Goal: Information Seeking & Learning: Stay updated

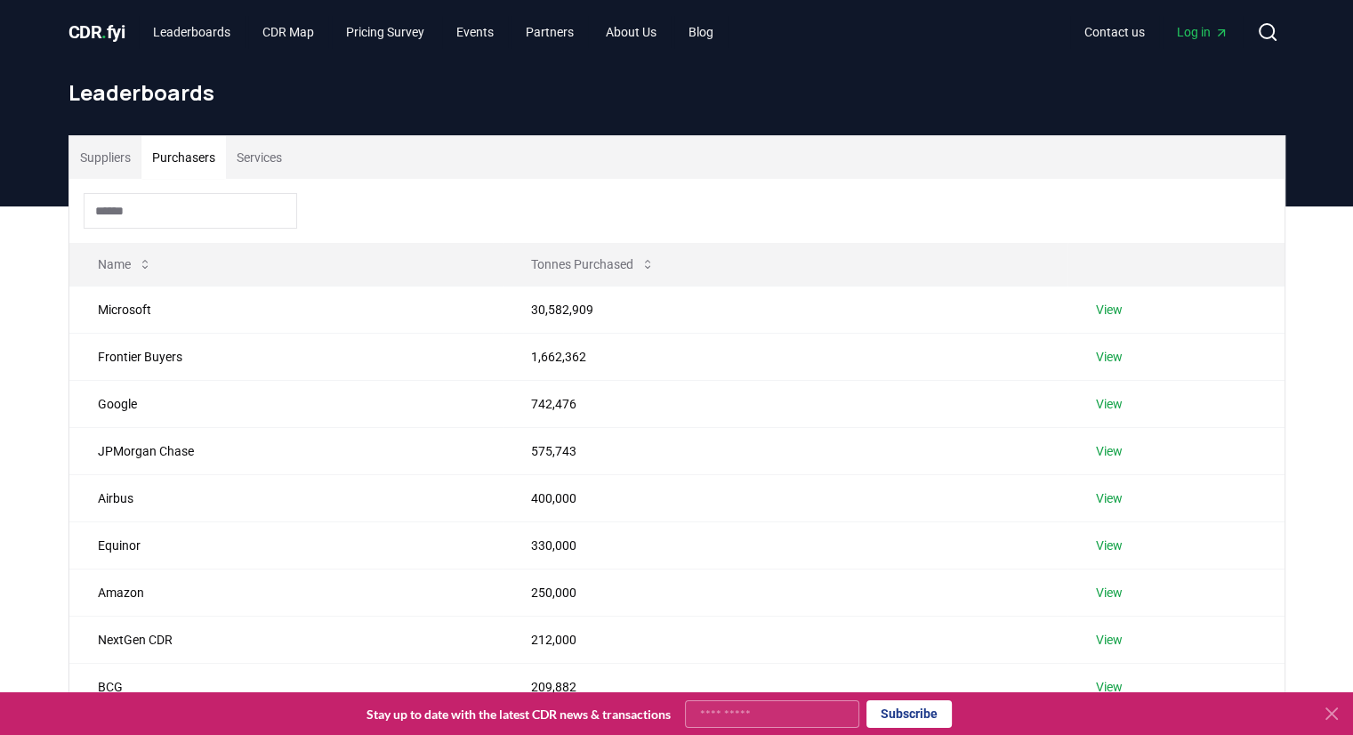
click at [204, 157] on button "Purchasers" at bounding box center [183, 157] width 85 height 43
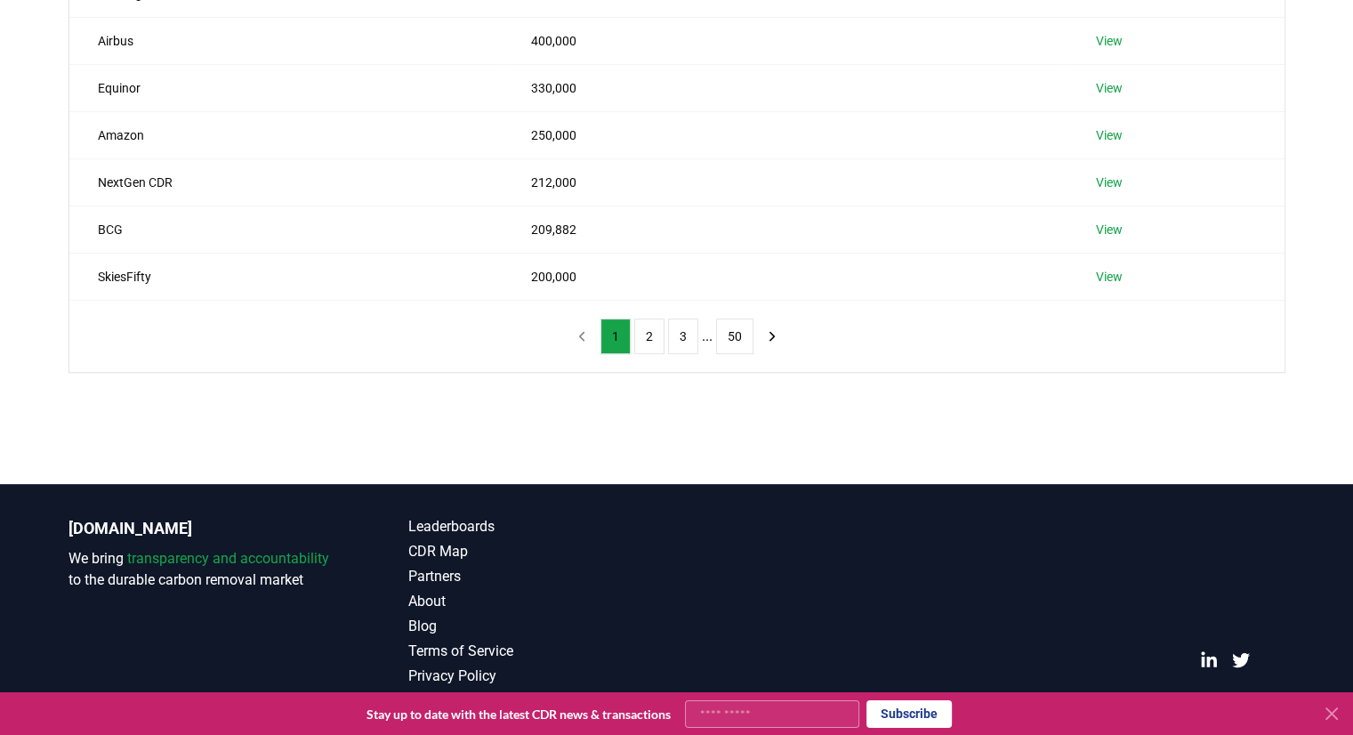
scroll to position [458, 0]
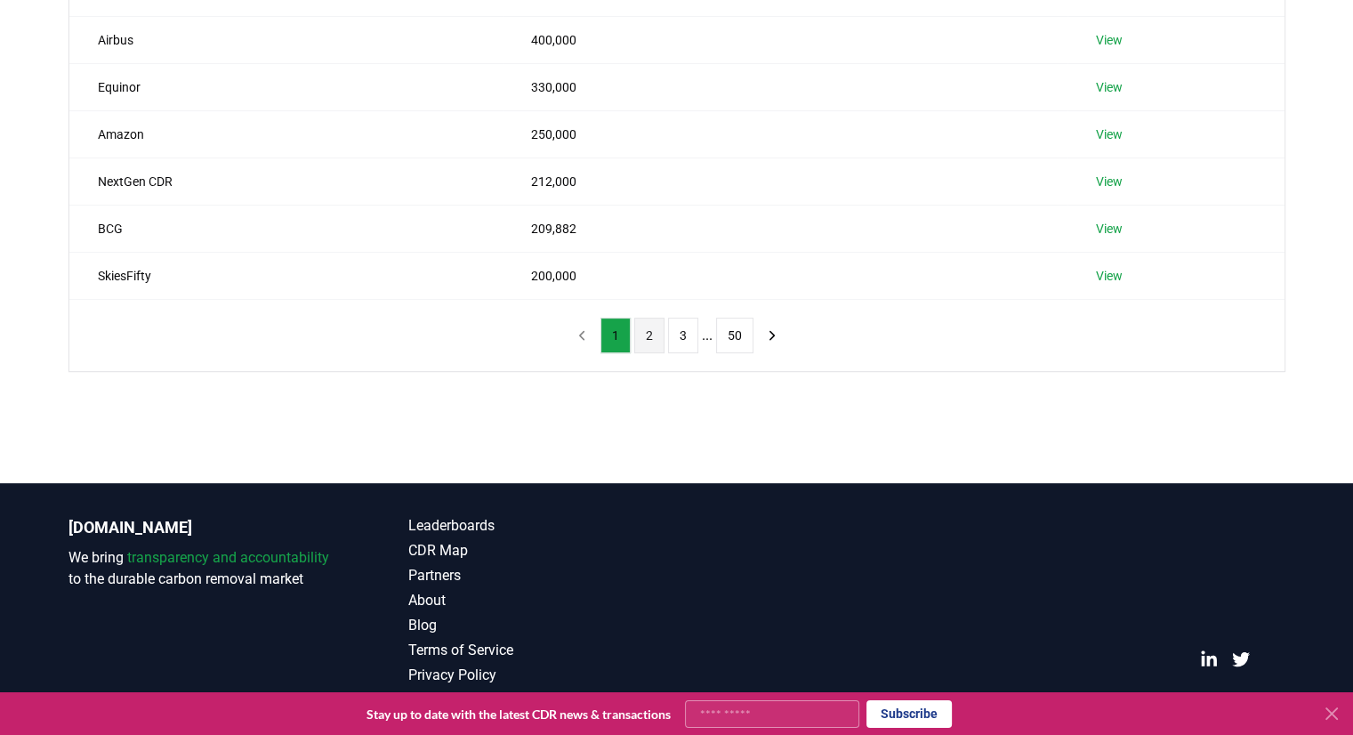
click at [644, 338] on button "2" at bounding box center [649, 336] width 30 height 36
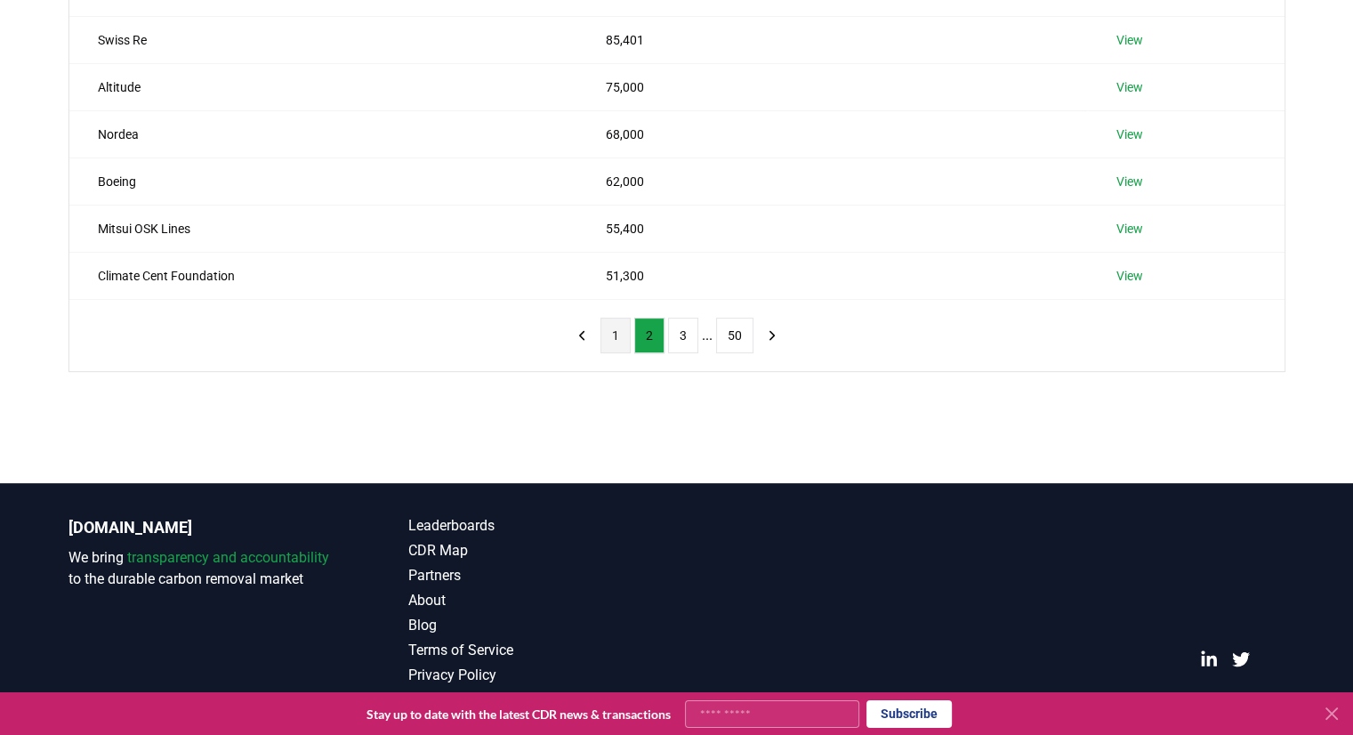
click at [617, 331] on button "1" at bounding box center [616, 336] width 30 height 36
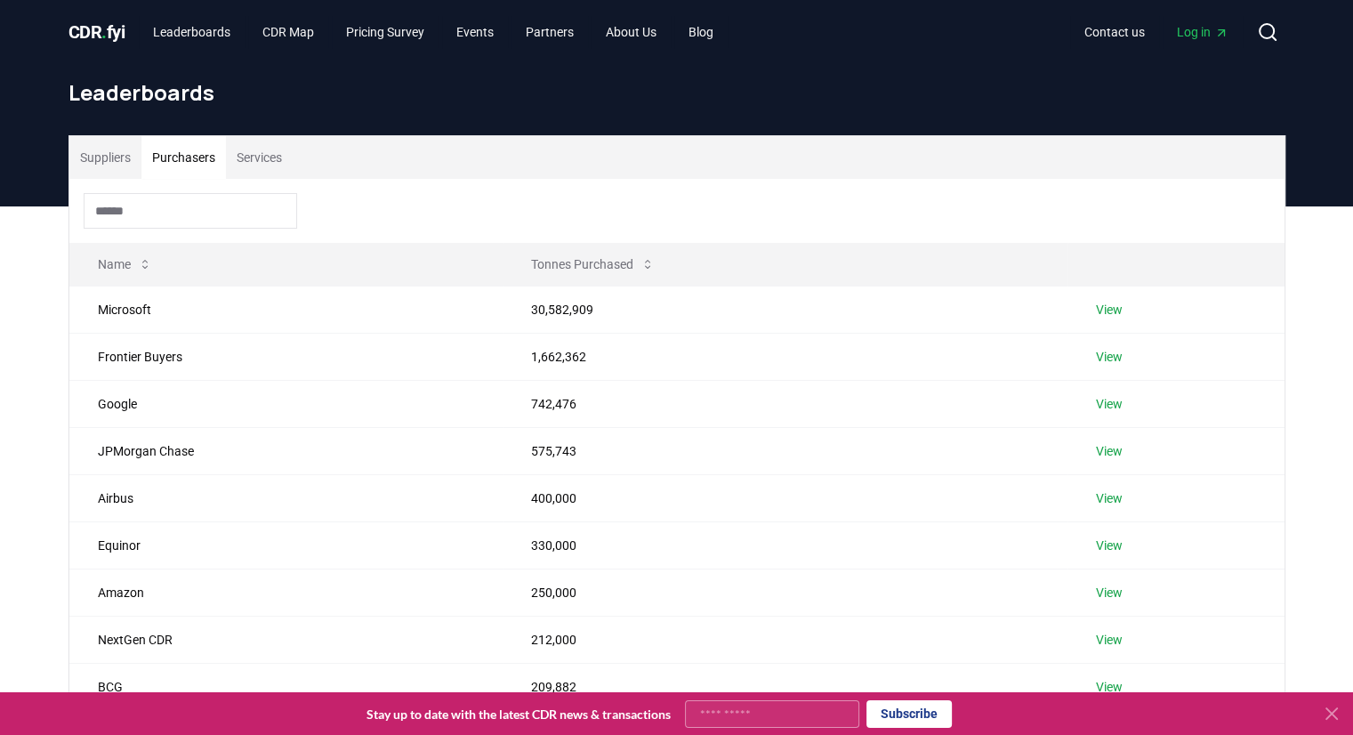
scroll to position [0, 0]
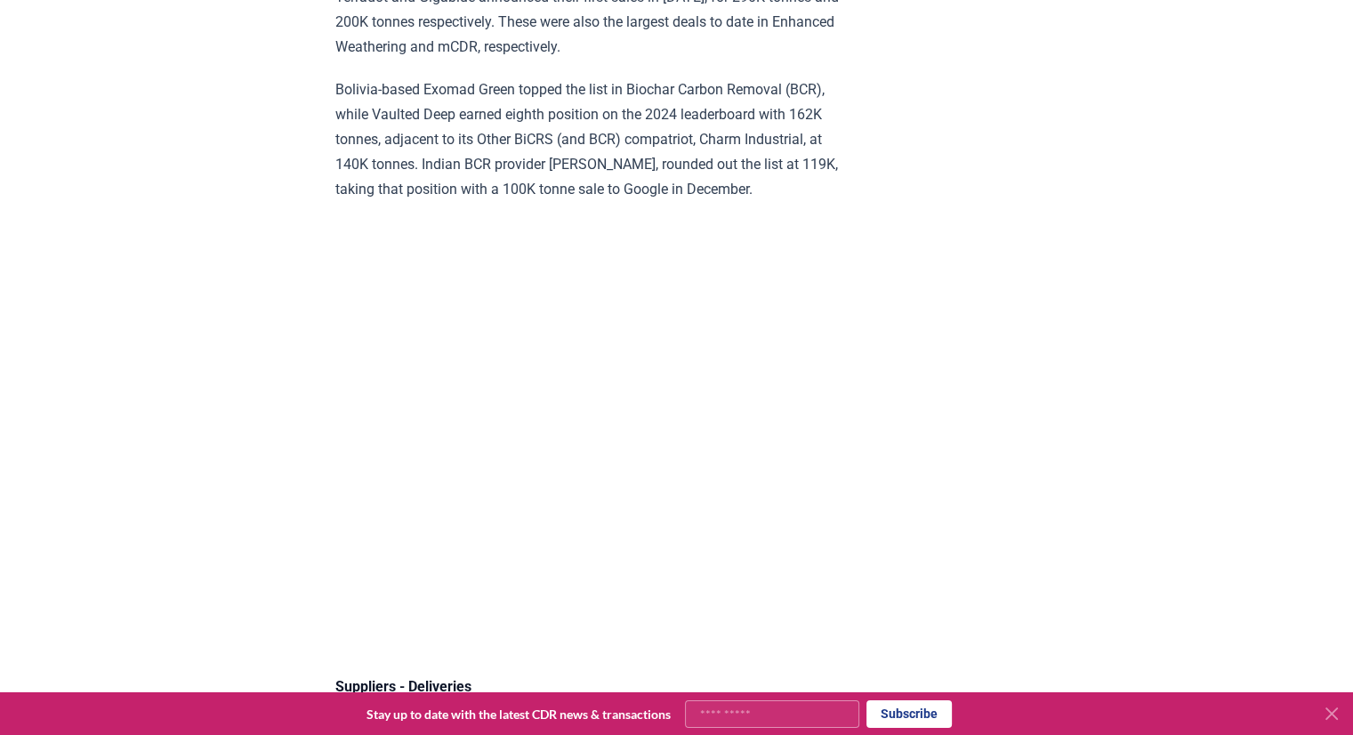
scroll to position [11972, 0]
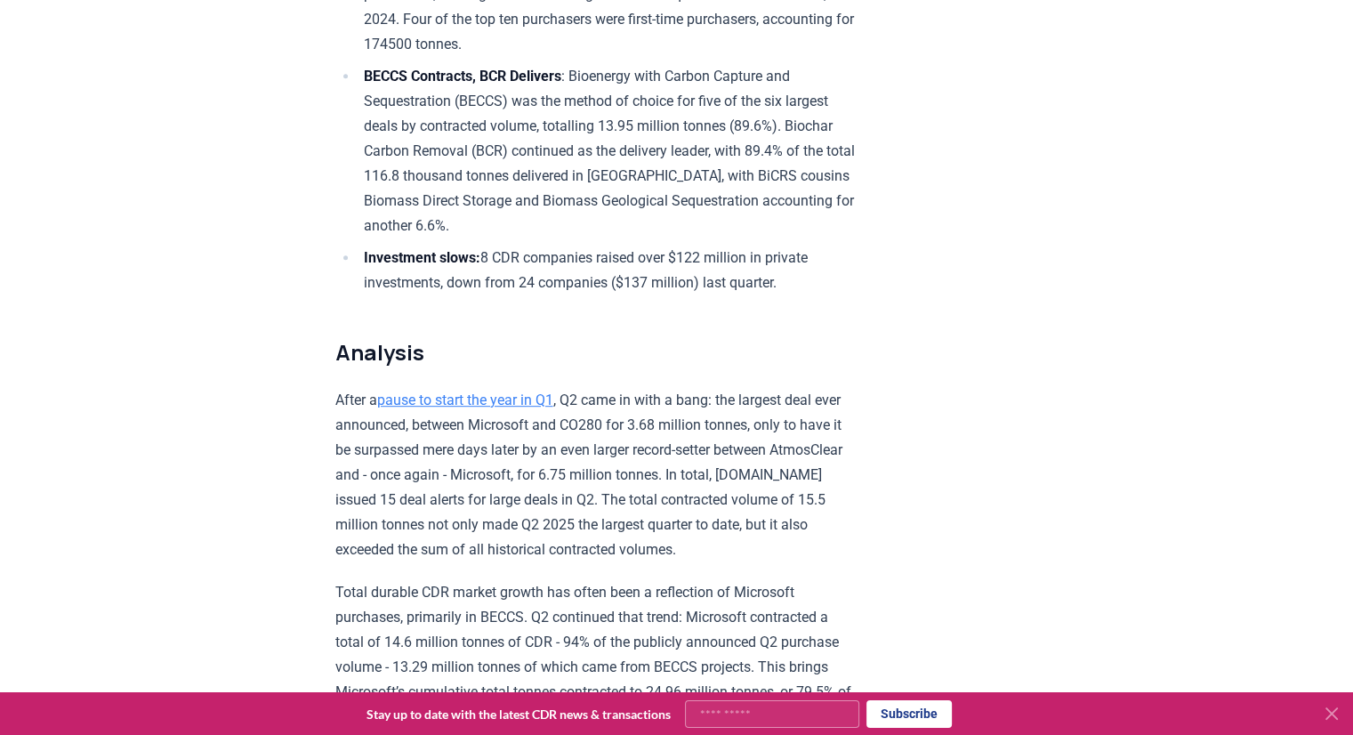
scroll to position [893, 0]
